Goal: Task Accomplishment & Management: Use online tool/utility

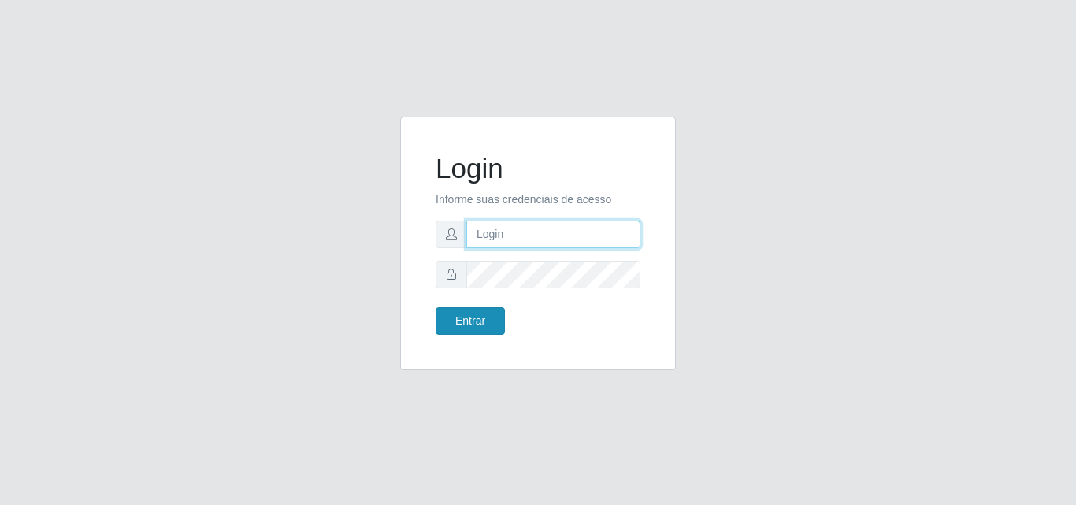
type input "[PERSON_NAME]"
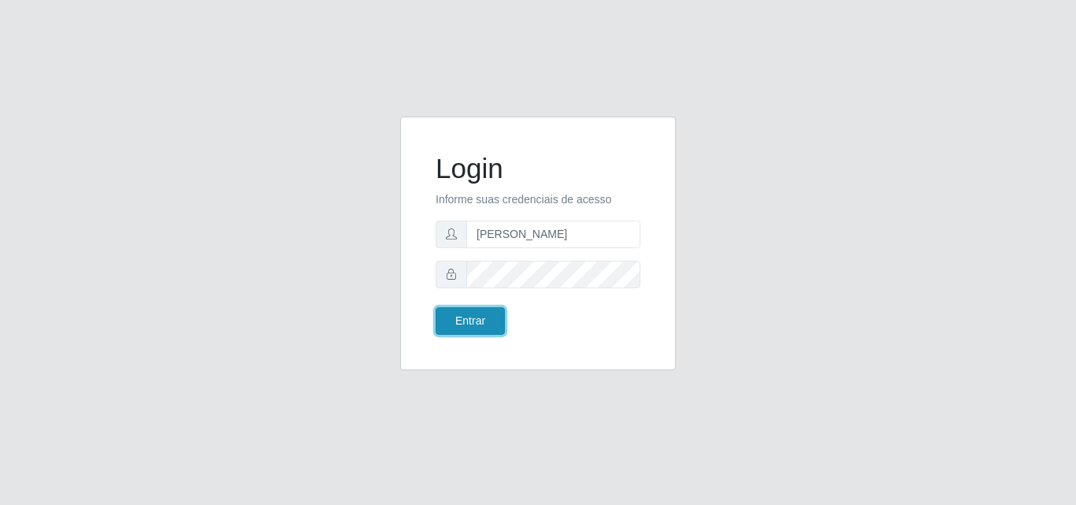
click at [468, 310] on button "Entrar" at bounding box center [470, 321] width 69 height 28
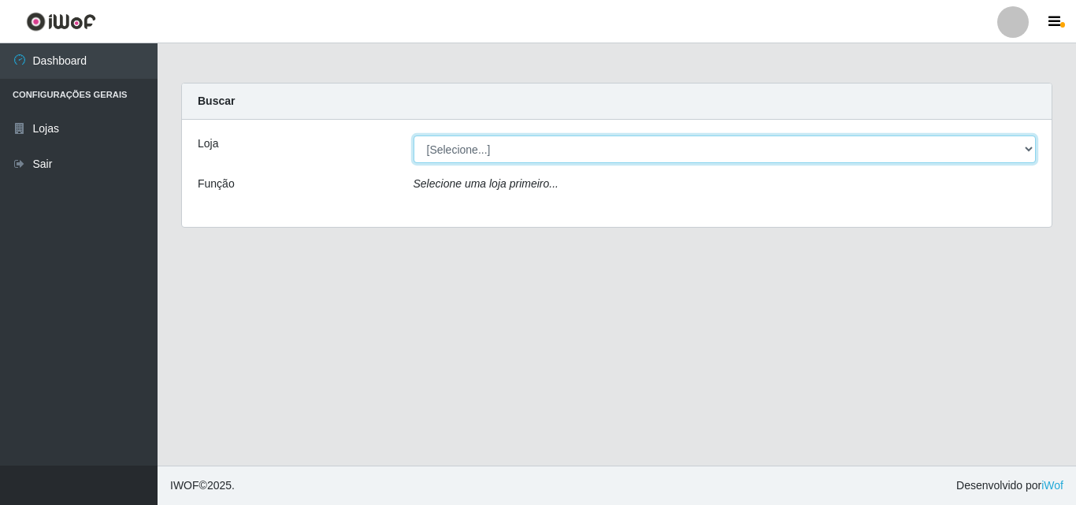
click at [569, 154] on select "[Selecione...] Supermercado [GEOGRAPHIC_DATA]" at bounding box center [724, 149] width 623 height 28
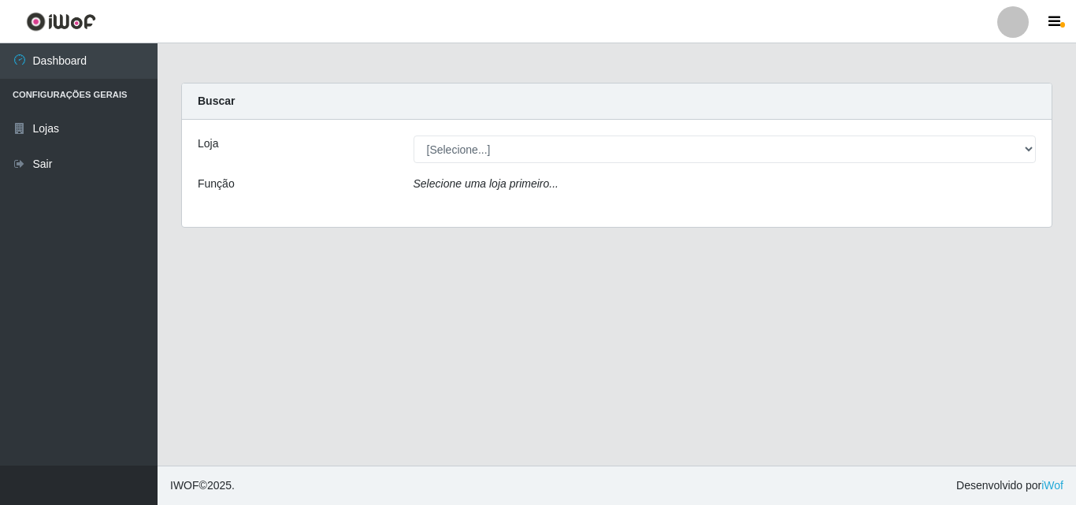
click at [588, 210] on div "Loja [Selecione...] Supermercado [GEOGRAPHIC_DATA] - Unidade Centro Função Sele…" at bounding box center [616, 173] width 869 height 107
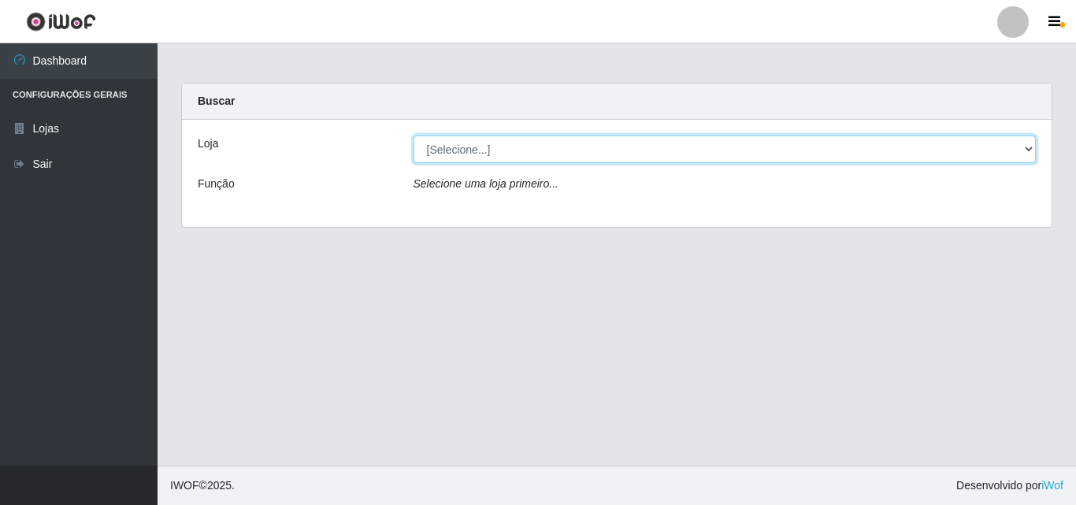
click at [562, 154] on select "[Selecione...] Supermercado [GEOGRAPHIC_DATA]" at bounding box center [724, 149] width 623 height 28
select select "166"
click at [413, 135] on select "[Selecione...] Supermercado [GEOGRAPHIC_DATA]" at bounding box center [724, 149] width 623 height 28
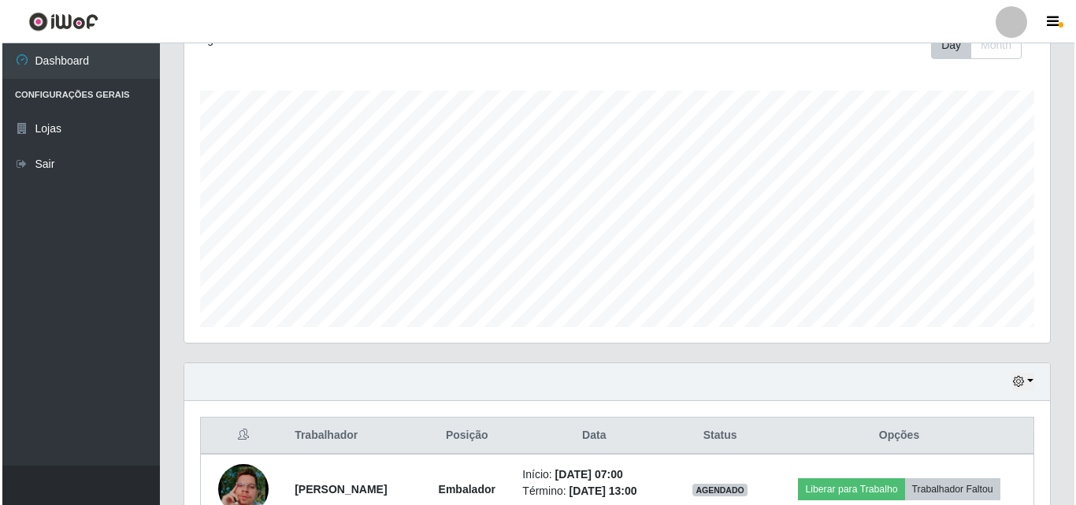
scroll to position [401, 0]
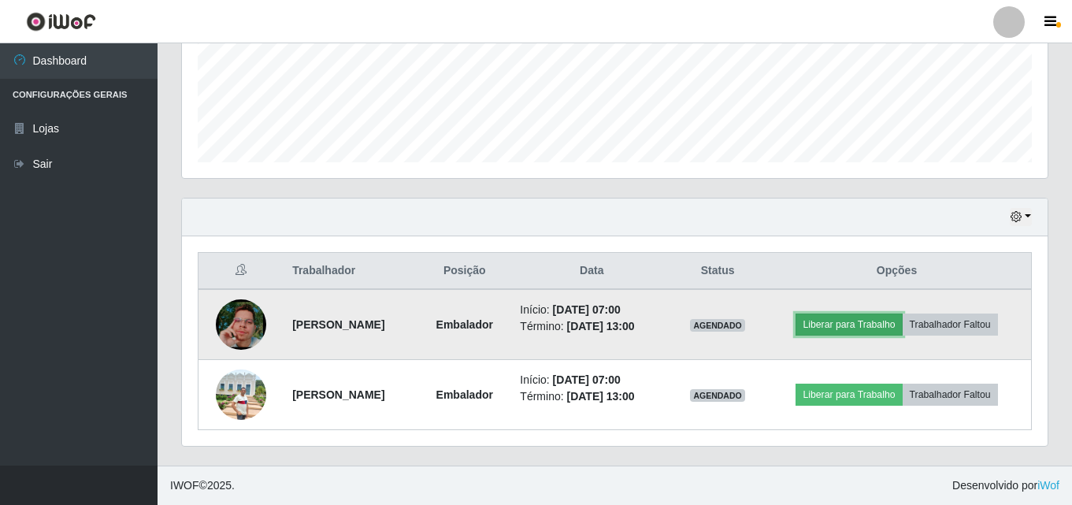
click at [894, 332] on button "Liberar para Trabalho" at bounding box center [848, 324] width 106 height 22
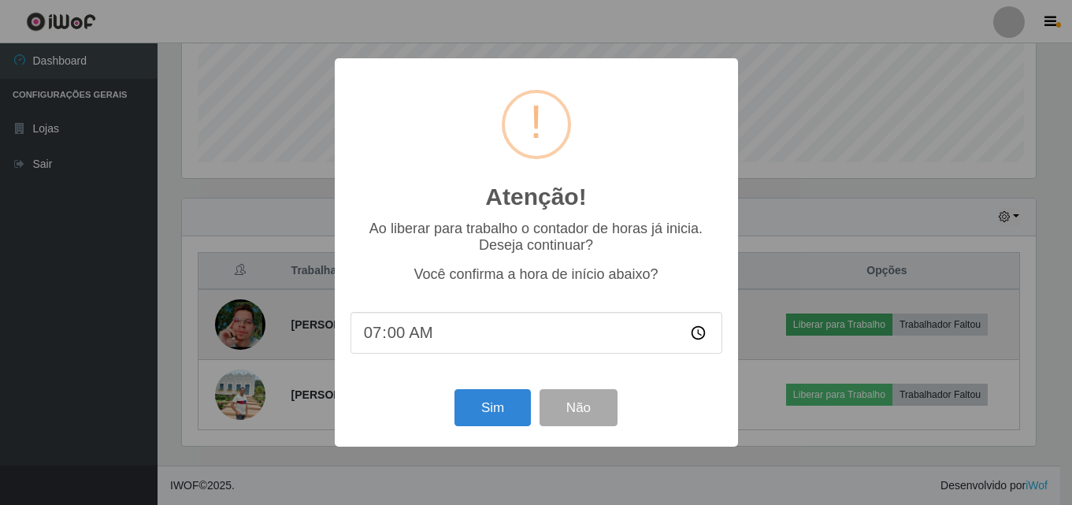
scroll to position [327, 858]
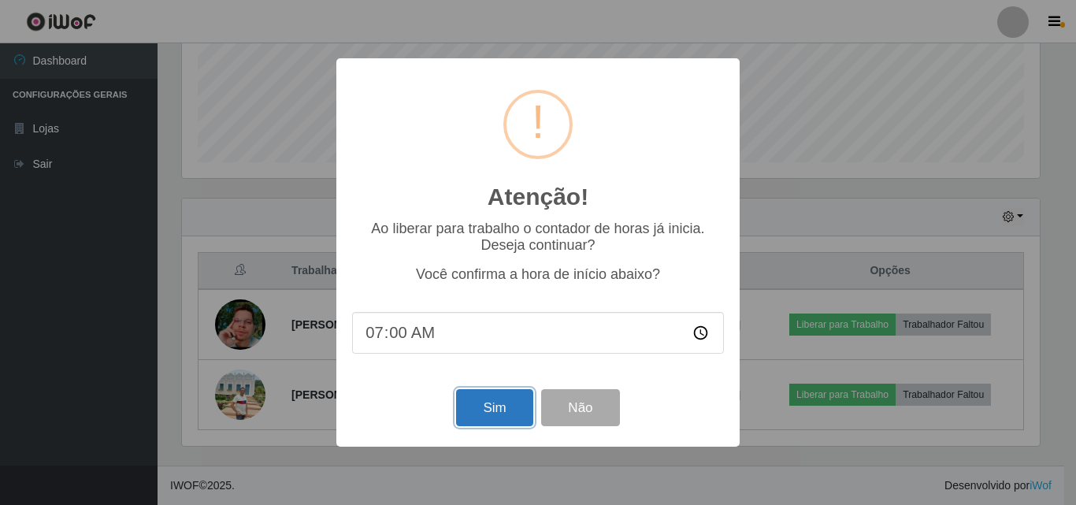
click at [498, 423] on button "Sim" at bounding box center [494, 407] width 76 height 37
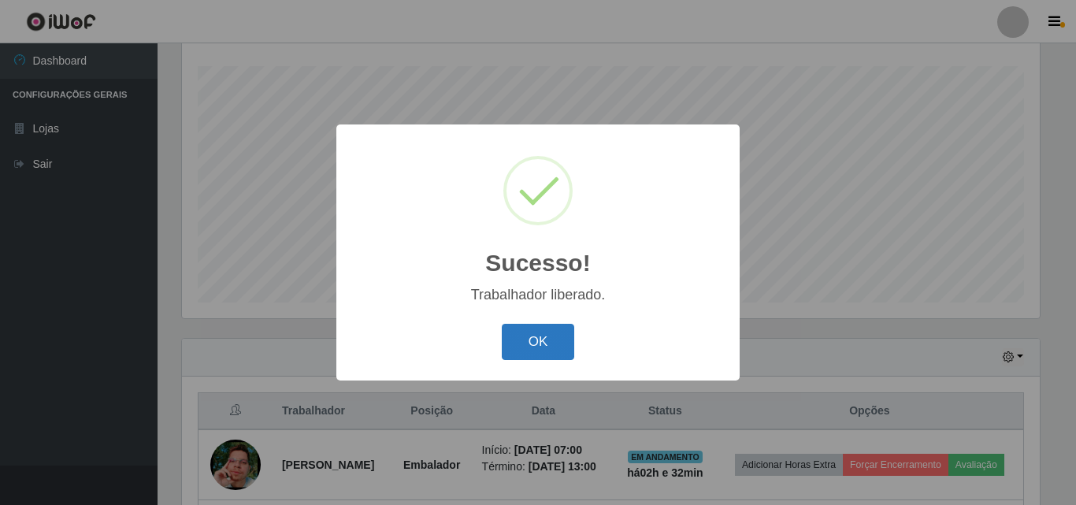
click at [517, 336] on button "OK" at bounding box center [538, 342] width 73 height 37
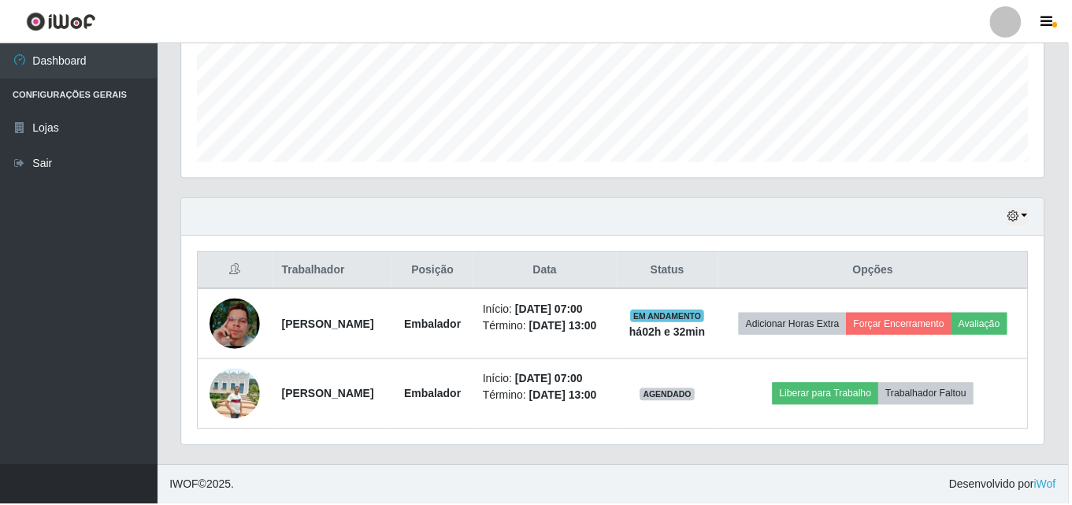
scroll to position [327, 866]
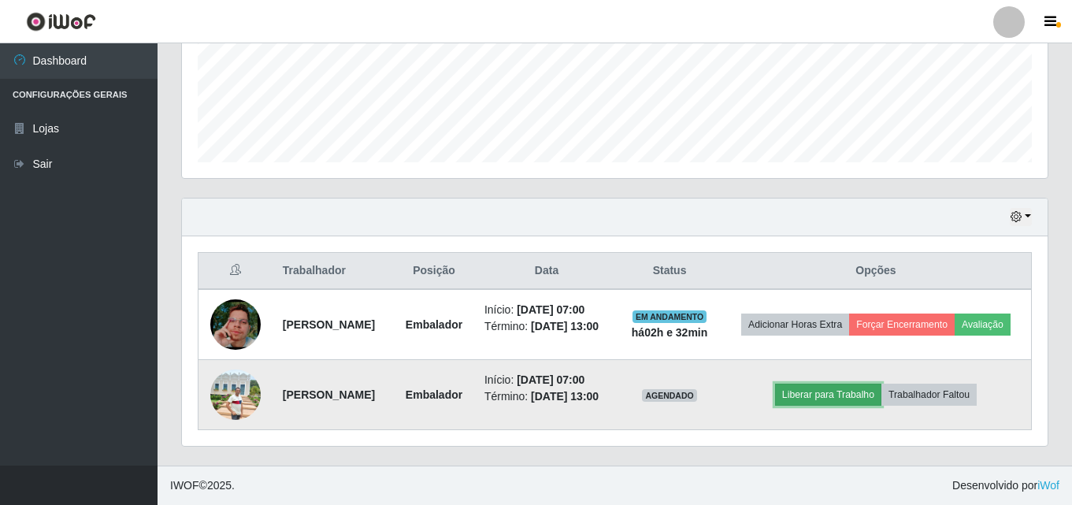
click at [833, 391] on button "Liberar para Trabalho" at bounding box center [828, 395] width 106 height 22
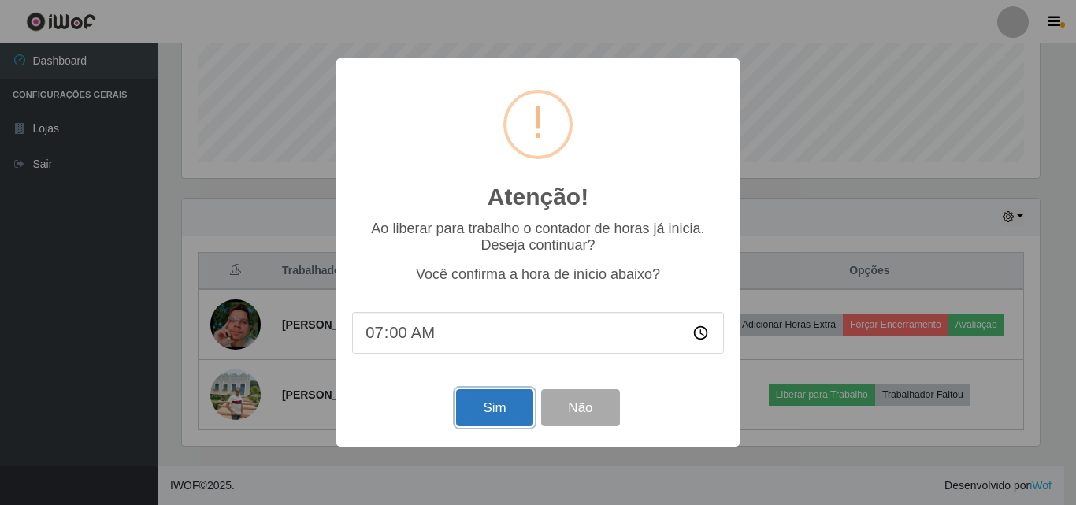
click at [491, 407] on button "Sim" at bounding box center [494, 407] width 76 height 37
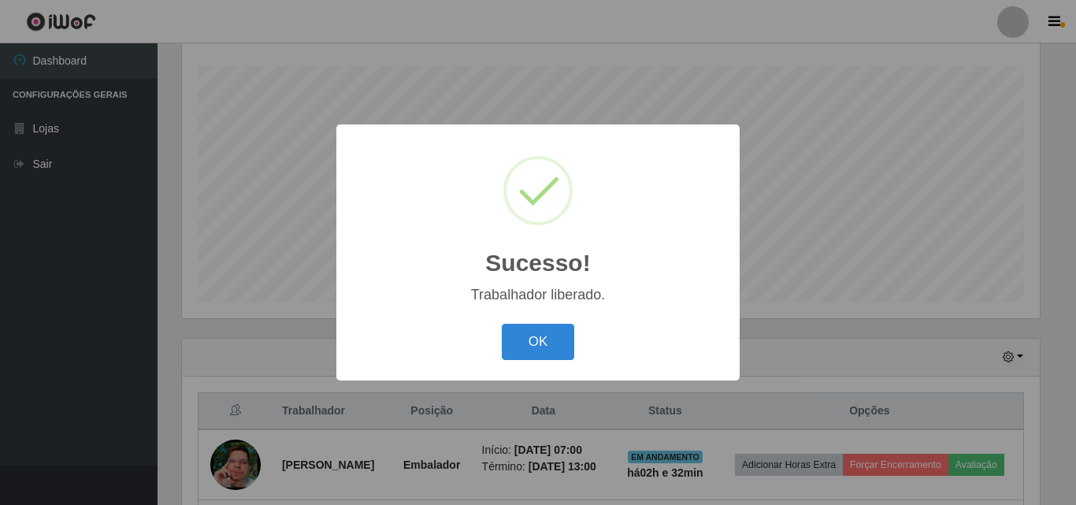
click at [502, 324] on button "OK" at bounding box center [538, 342] width 73 height 37
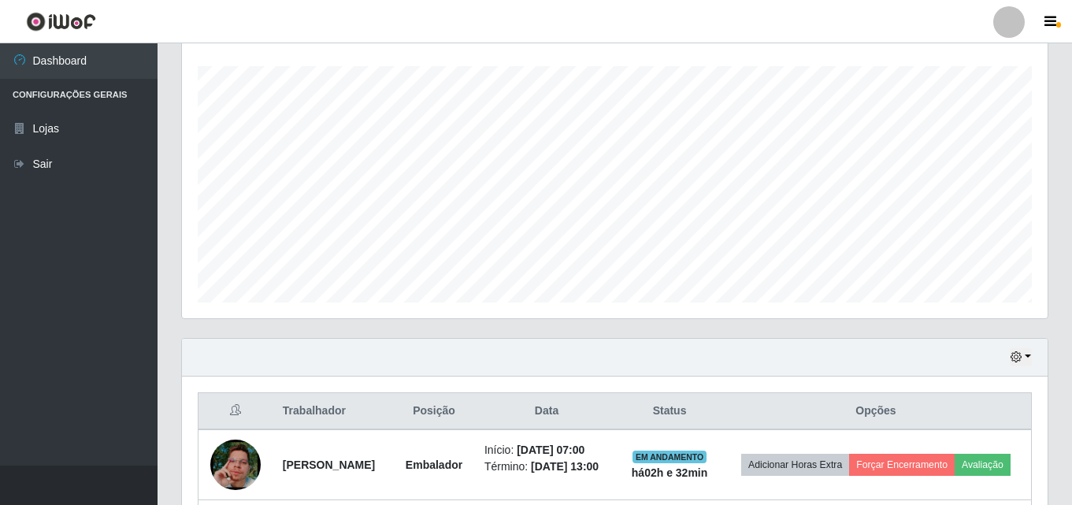
scroll to position [424, 0]
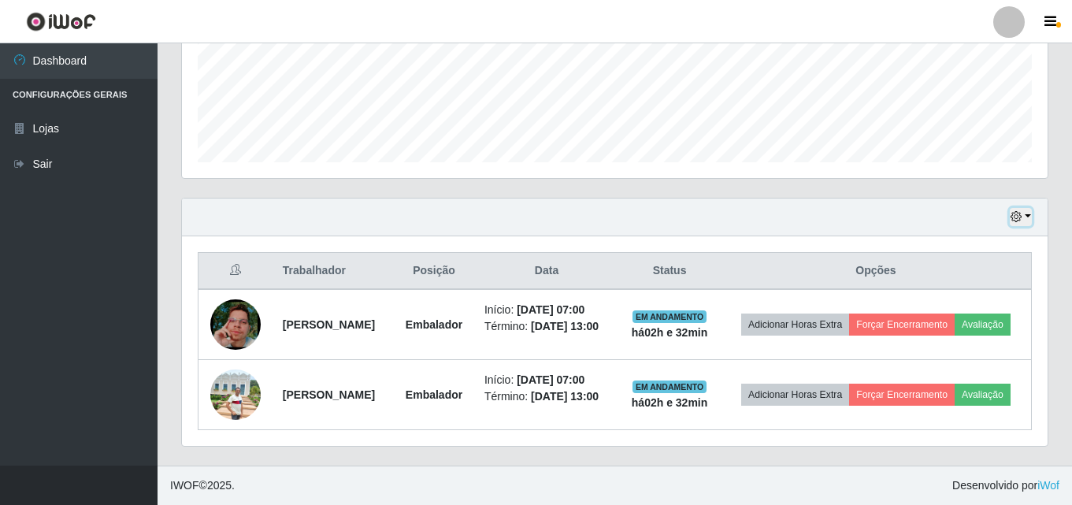
click at [1016, 211] on icon "button" at bounding box center [1015, 216] width 11 height 11
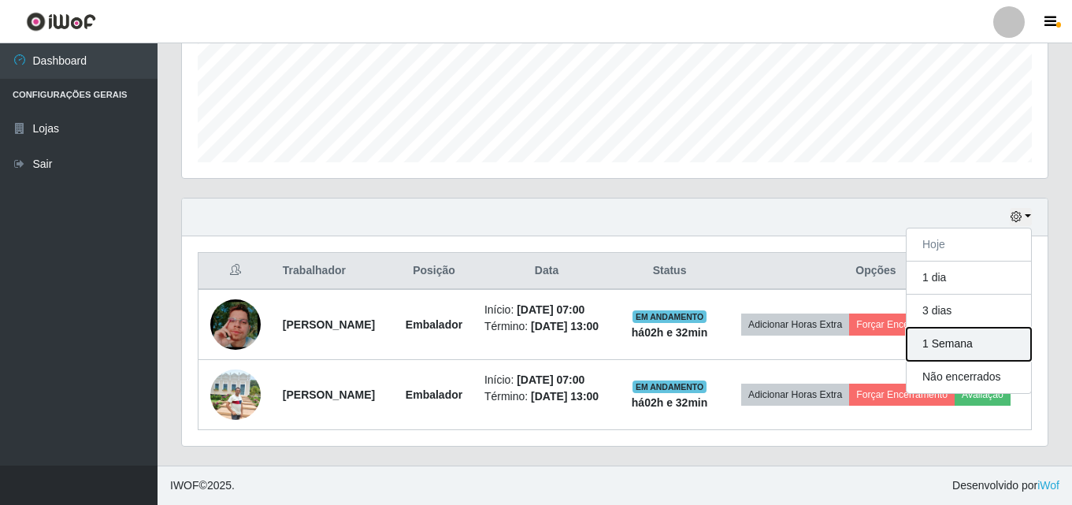
click at [933, 328] on button "1 Semana" at bounding box center [968, 344] width 124 height 33
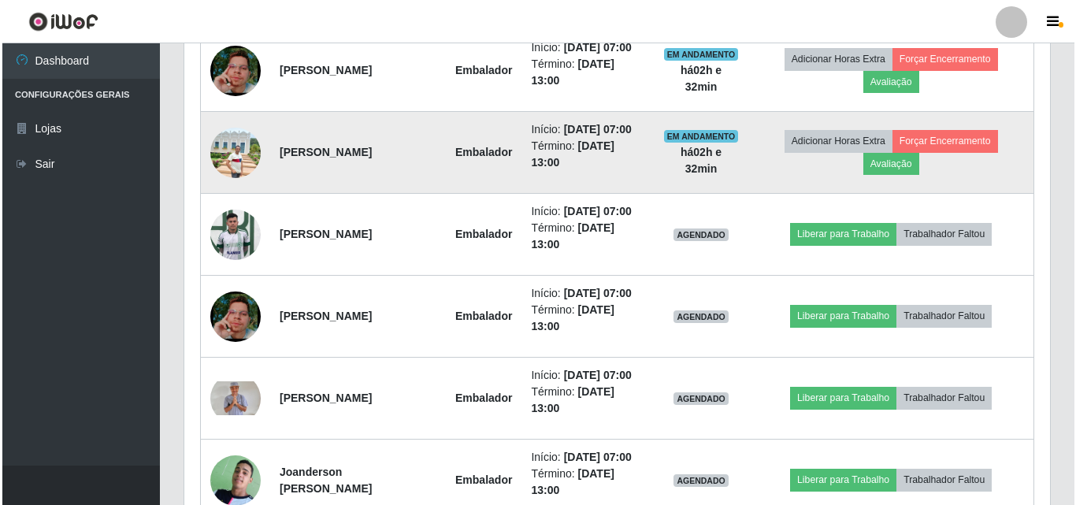
scroll to position [582, 0]
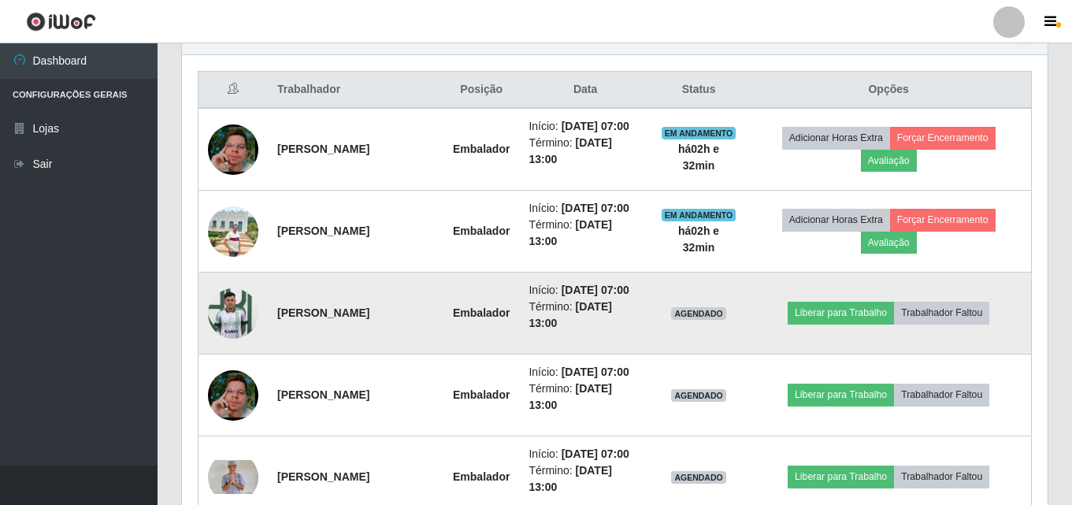
click at [245, 313] on img at bounding box center [233, 313] width 50 height 67
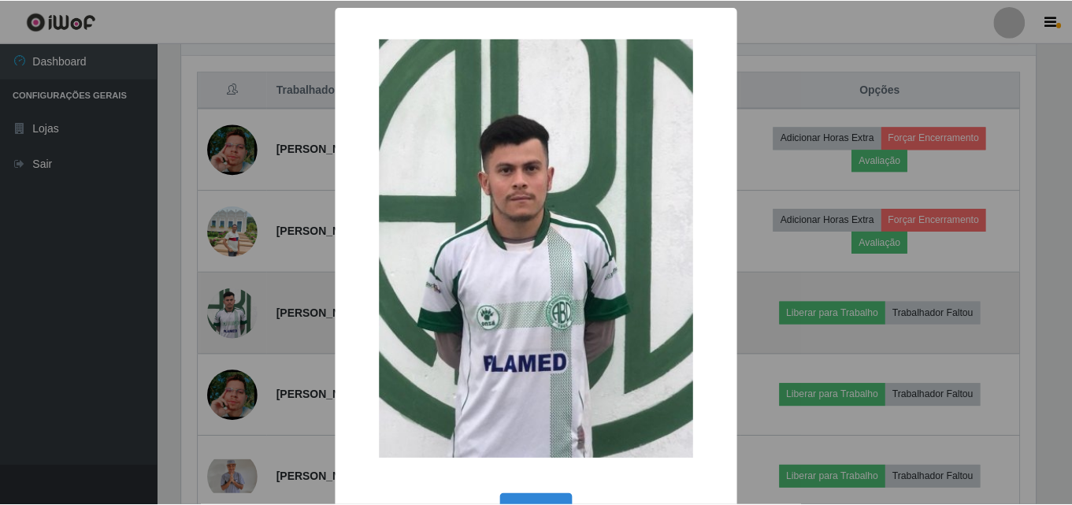
scroll to position [327, 858]
click at [245, 313] on div "× OK Cancel" at bounding box center [538, 252] width 1076 height 505
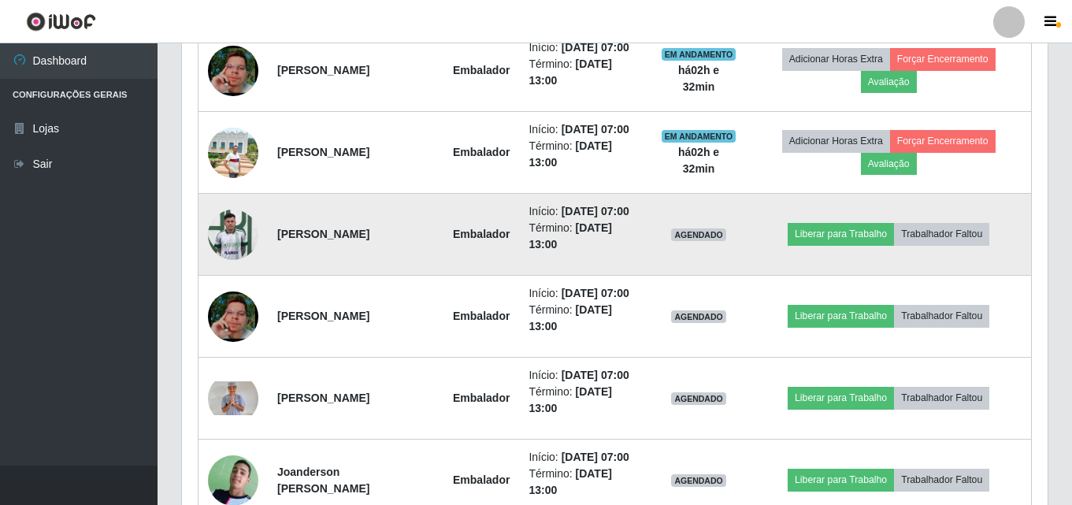
scroll to position [0, 0]
